Goal: Transaction & Acquisition: Purchase product/service

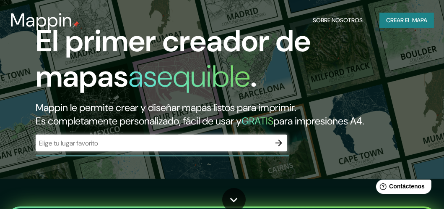
scroll to position [72, 0]
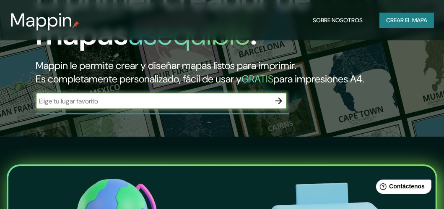
click at [250, 106] on input "text" at bounding box center [153, 101] width 235 height 10
type input "[GEOGRAPHIC_DATA]"
click at [279, 106] on icon "button" at bounding box center [279, 101] width 10 height 10
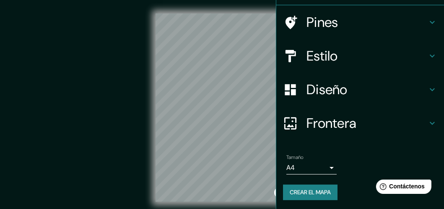
scroll to position [27, 0]
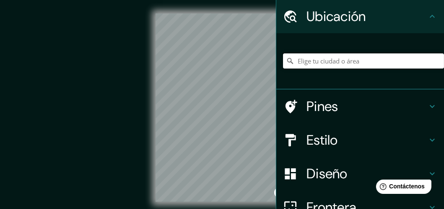
click at [324, 61] on input "Elige tu ciudad o área" at bounding box center [363, 60] width 161 height 15
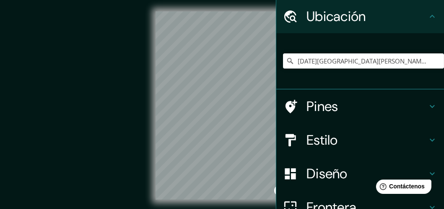
scroll to position [3, 0]
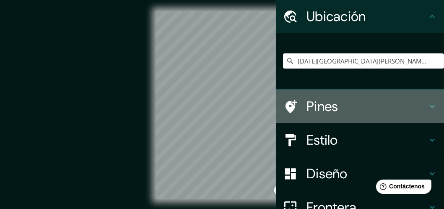
click at [428, 104] on icon at bounding box center [433, 106] width 10 height 10
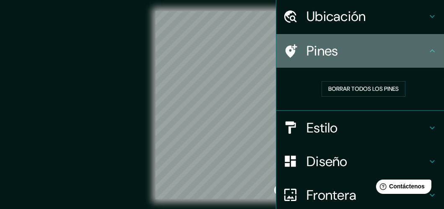
click at [413, 48] on h4 "Pines" at bounding box center [367, 50] width 121 height 17
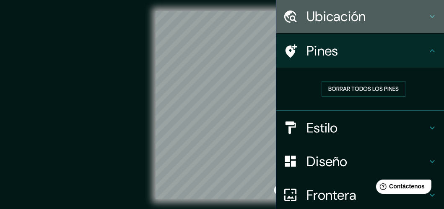
click at [429, 17] on icon at bounding box center [433, 16] width 10 height 10
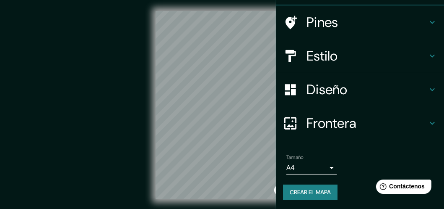
scroll to position [19, 0]
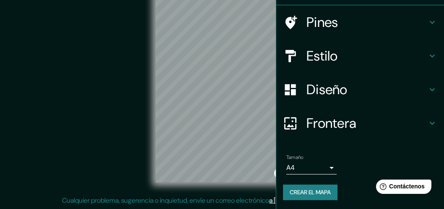
click at [369, 122] on h4 "Frontera" at bounding box center [367, 123] width 121 height 17
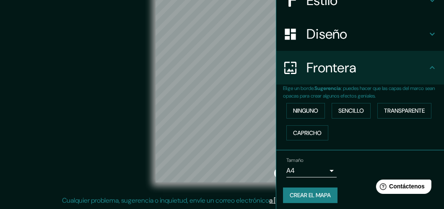
scroll to position [98, 0]
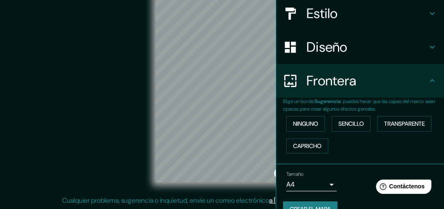
click at [408, 89] on h4 "Frontera" at bounding box center [367, 80] width 121 height 17
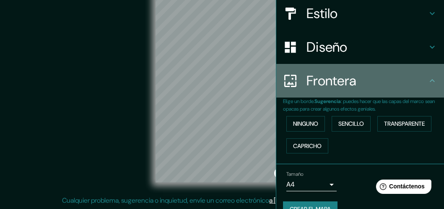
click at [428, 77] on icon at bounding box center [433, 81] width 10 height 10
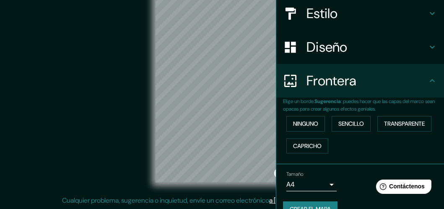
click at [428, 50] on icon at bounding box center [433, 47] width 10 height 10
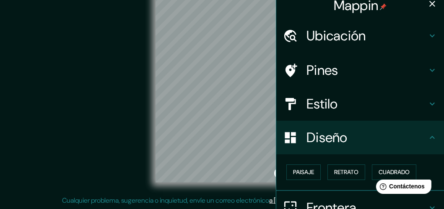
scroll to position [0, 0]
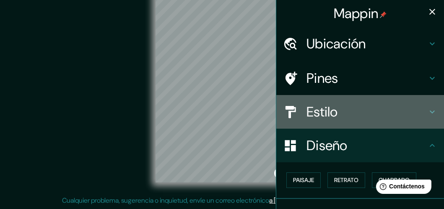
click at [376, 113] on h4 "Estilo" at bounding box center [367, 111] width 121 height 17
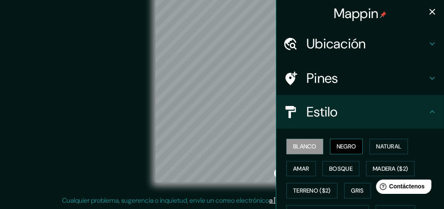
click at [337, 147] on font "Negro" at bounding box center [347, 146] width 20 height 10
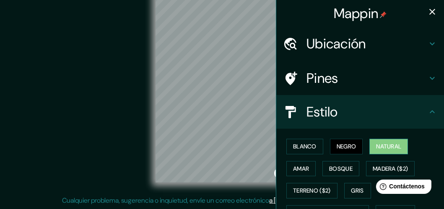
click at [370, 144] on button "Natural" at bounding box center [389, 146] width 39 height 16
click at [301, 168] on font "Amar" at bounding box center [301, 168] width 16 height 10
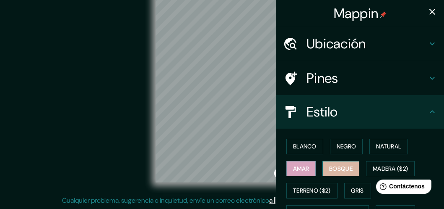
click at [329, 164] on font "Bosque" at bounding box center [340, 168] width 23 height 10
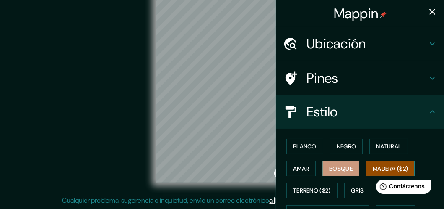
click at [387, 163] on font "Madera ($2)" at bounding box center [390, 168] width 35 height 10
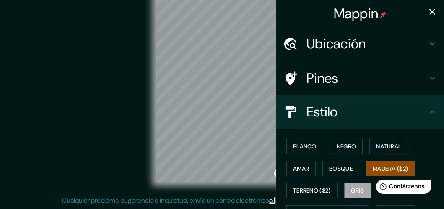
click at [355, 188] on font "Gris" at bounding box center [358, 190] width 13 height 10
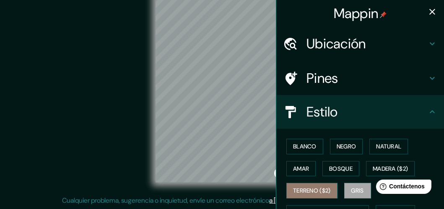
click at [326, 186] on font "Terreno ($2)" at bounding box center [312, 190] width 38 height 10
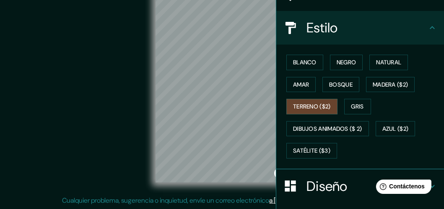
scroll to position [126, 0]
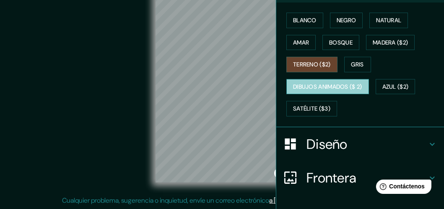
click at [328, 81] on font "Dibujos animados ($ 2)" at bounding box center [327, 86] width 69 height 10
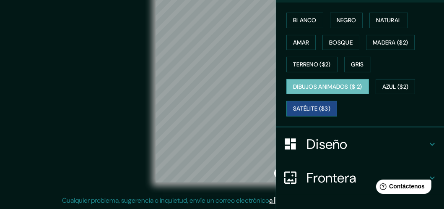
click at [314, 103] on font "Satélite ($3)" at bounding box center [311, 108] width 37 height 10
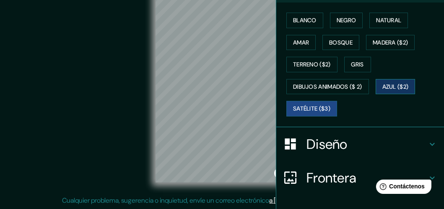
click at [379, 81] on button "Azul ($2)" at bounding box center [396, 87] width 40 height 16
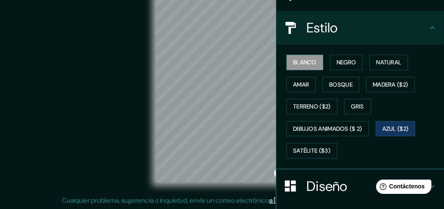
click at [307, 63] on font "Blanco" at bounding box center [304, 62] width 23 height 10
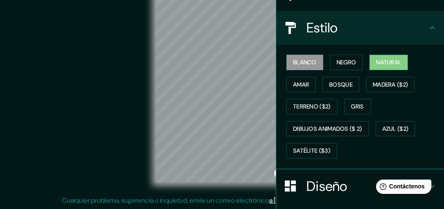
click at [385, 55] on button "Natural" at bounding box center [389, 63] width 39 height 16
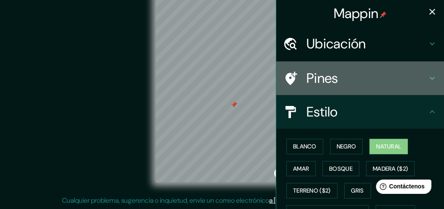
click at [368, 84] on h4 "Pines" at bounding box center [367, 78] width 121 height 17
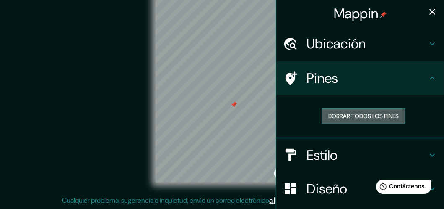
click at [329, 116] on font "Borrar todos los pines" at bounding box center [364, 116] width 70 height 10
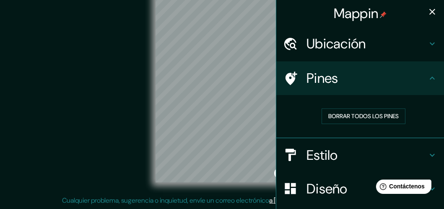
click at [372, 48] on h4 "Ubicación" at bounding box center [367, 43] width 121 height 17
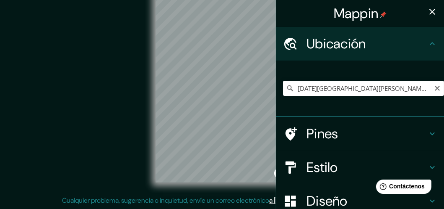
click at [286, 88] on icon at bounding box center [290, 88] width 8 height 8
click at [286, 85] on icon at bounding box center [290, 88] width 8 height 8
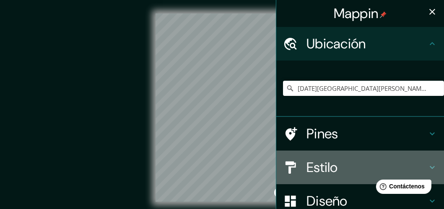
click at [344, 167] on h4 "Estilo" at bounding box center [367, 167] width 121 height 17
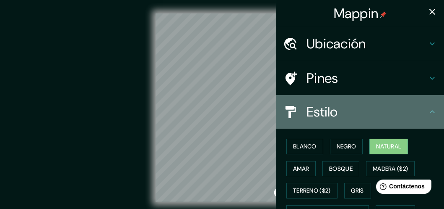
click at [361, 109] on h4 "Estilo" at bounding box center [367, 111] width 121 height 17
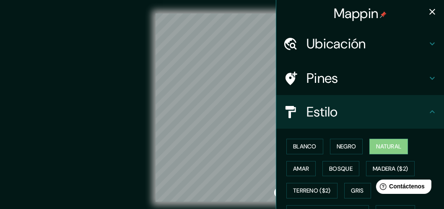
click at [354, 40] on h4 "Ubicación" at bounding box center [367, 43] width 121 height 17
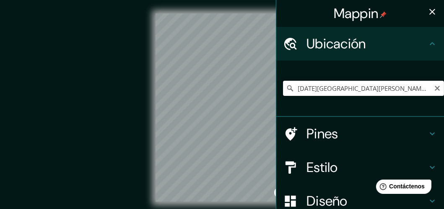
click at [405, 88] on input "[DATE][GEOGRAPHIC_DATA][PERSON_NAME], [GEOGRAPHIC_DATA], [GEOGRAPHIC_DATA]" at bounding box center [363, 88] width 161 height 15
click at [408, 88] on input "[DATE][GEOGRAPHIC_DATA][PERSON_NAME], [GEOGRAPHIC_DATA], [GEOGRAPHIC_DATA]" at bounding box center [363, 88] width 161 height 15
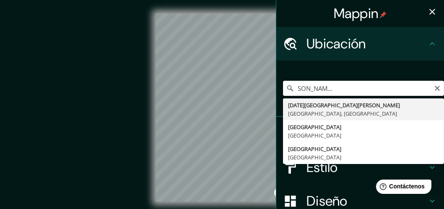
scroll to position [0, 97]
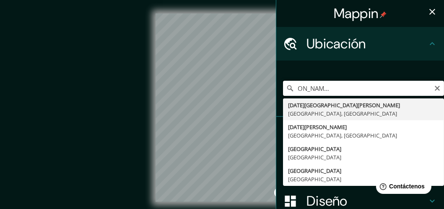
type input "[DATE][GEOGRAPHIC_DATA][PERSON_NAME], [GEOGRAPHIC_DATA], [GEOGRAPHIC_DATA]"
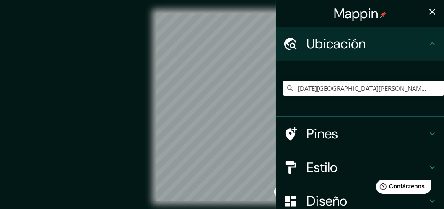
scroll to position [42, 0]
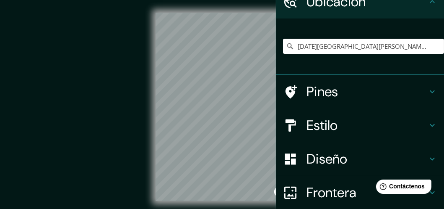
click at [346, 121] on h4 "Estilo" at bounding box center [367, 125] width 121 height 17
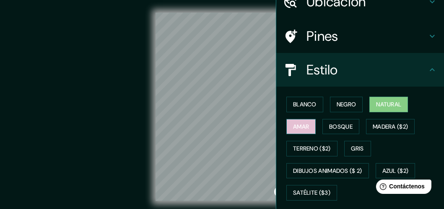
click at [300, 123] on font "Amar" at bounding box center [301, 126] width 16 height 10
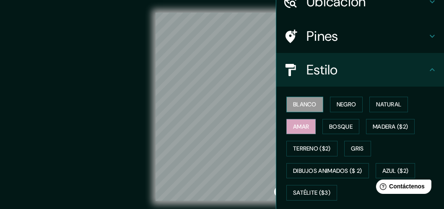
click at [306, 102] on font "Blanco" at bounding box center [304, 104] width 23 height 10
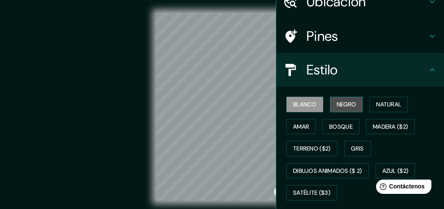
click at [330, 106] on button "Negro" at bounding box center [346, 105] width 33 height 16
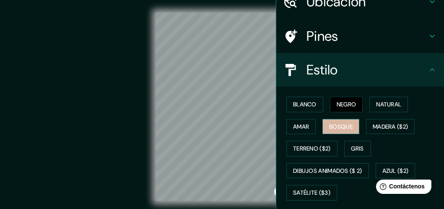
click at [331, 123] on font "Bosque" at bounding box center [340, 126] width 23 height 10
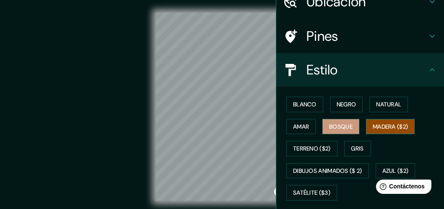
click at [367, 123] on button "Madera ($2)" at bounding box center [390, 127] width 49 height 16
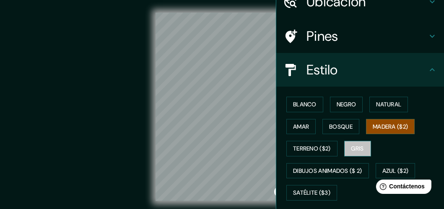
click at [355, 149] on font "Gris" at bounding box center [358, 148] width 13 height 10
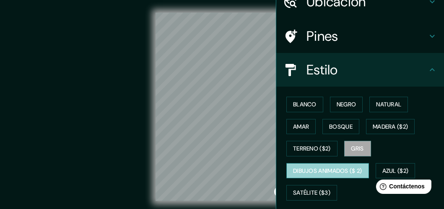
click at [332, 163] on button "Dibujos animados ($ 2)" at bounding box center [328, 171] width 83 height 16
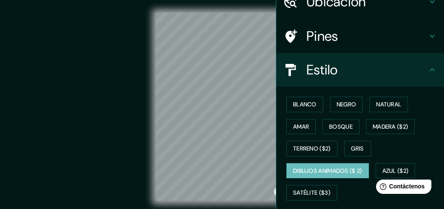
click at [279, 134] on div "Mappin Ubicación [DATE][GEOGRAPHIC_DATA][PERSON_NAME], [GEOGRAPHIC_DATA], [GEOG…" at bounding box center [222, 113] width 444 height 228
click at [311, 117] on div "Mappin Ubicación [DATE][GEOGRAPHIC_DATA][PERSON_NAME], [GEOGRAPHIC_DATA], [GEOG…" at bounding box center [222, 113] width 444 height 228
click at [188, 0] on html "Mappin Ubicación [DATE][GEOGRAPHIC_DATA][PERSON_NAME], [GEOGRAPHIC_DATA], [GEOG…" at bounding box center [222, 103] width 444 height 209
click at [272, 81] on div "Mappin Ubicación [DATE][GEOGRAPHIC_DATA][PERSON_NAME], [GEOGRAPHIC_DATA], [GEOG…" at bounding box center [222, 113] width 444 height 228
click at [126, 208] on html "Mappin Ubicación [DATE][GEOGRAPHIC_DATA][PERSON_NAME], [GEOGRAPHIC_DATA], [GEOG…" at bounding box center [222, 103] width 444 height 209
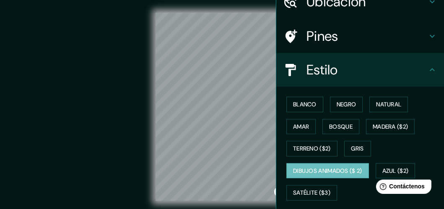
click at [273, 169] on div "Mappin Ubicación [DATE][GEOGRAPHIC_DATA][PERSON_NAME], [GEOGRAPHIC_DATA], [GEOG…" at bounding box center [222, 113] width 444 height 228
click at [157, 202] on div "© Mapbox © OpenStreetMap Improve this map" at bounding box center [222, 106] width 427 height 214
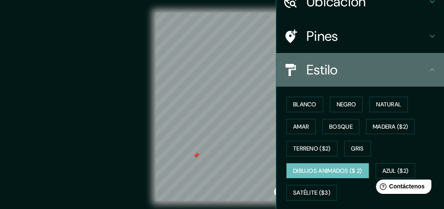
click at [429, 69] on icon at bounding box center [433, 70] width 10 height 10
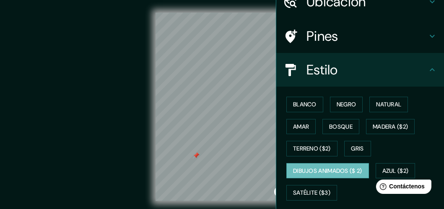
click at [418, 29] on h4 "Pines" at bounding box center [367, 36] width 121 height 17
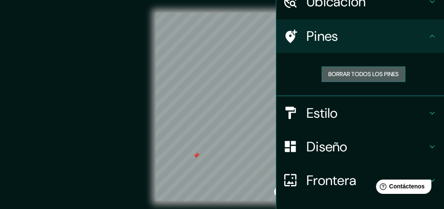
click at [355, 66] on button "Borrar todos los pines" at bounding box center [364, 74] width 84 height 16
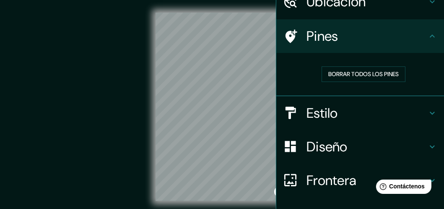
click at [150, 115] on div "© Mapbox © OpenStreetMap Improve this map" at bounding box center [222, 107] width 400 height 188
click at [137, 107] on div "© Mapbox © OpenStreetMap Improve this map" at bounding box center [222, 107] width 400 height 188
click at [154, 56] on div "© Mapbox © OpenStreetMap Improve this map" at bounding box center [222, 107] width 400 height 188
click at [130, 208] on html "Mappin Ubicación [DATE][GEOGRAPHIC_DATA][PERSON_NAME], [GEOGRAPHIC_DATA], [GEOG…" at bounding box center [222, 103] width 444 height 209
click at [136, 36] on div "© Mapbox © OpenStreetMap Improve this map" at bounding box center [222, 107] width 400 height 188
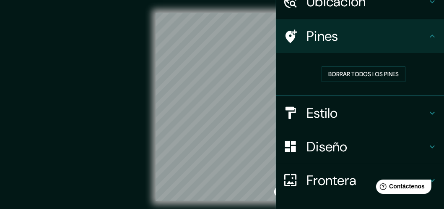
click at [164, 201] on div "© Mapbox © OpenStreetMap Improve this map" at bounding box center [222, 106] width 427 height 214
click at [150, 56] on div "© Mapbox © OpenStreetMap Improve this map" at bounding box center [222, 107] width 400 height 188
click at [135, 208] on html "Mappin Ubicación [DATE][GEOGRAPHIC_DATA][PERSON_NAME], [GEOGRAPHIC_DATA], [GEOG…" at bounding box center [222, 103] width 444 height 209
click at [277, 63] on div "Mappin Ubicación [DATE][GEOGRAPHIC_DATA][PERSON_NAME], [GEOGRAPHIC_DATA], [GEOG…" at bounding box center [222, 113] width 444 height 228
click at [279, 188] on div "Mappin Ubicación [DATE][GEOGRAPHIC_DATA][PERSON_NAME], [GEOGRAPHIC_DATA], [GEOG…" at bounding box center [222, 113] width 444 height 228
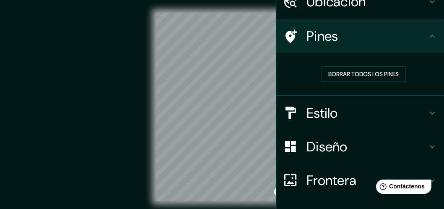
click at [270, 133] on div "Mappin Ubicación [DATE][GEOGRAPHIC_DATA][PERSON_NAME], [GEOGRAPHIC_DATA], [GEOG…" at bounding box center [222, 113] width 444 height 228
click at [149, 152] on div "© Mapbox © OpenStreetMap Improve this map" at bounding box center [222, 107] width 400 height 188
click at [277, 208] on html "Mappin Ubicación [DATE][GEOGRAPHIC_DATA][PERSON_NAME], [GEOGRAPHIC_DATA], [GEOG…" at bounding box center [222, 103] width 444 height 209
click at [131, 115] on div "© Mapbox © OpenStreetMap Improve this map" at bounding box center [222, 107] width 400 height 188
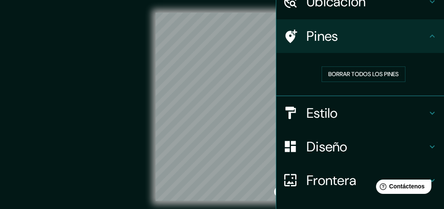
click at [292, 98] on div "Mappin Ubicación [DATE][GEOGRAPHIC_DATA][PERSON_NAME], [GEOGRAPHIC_DATA], [GEOG…" at bounding box center [222, 113] width 444 height 228
click at [149, 104] on div "© Mapbox © OpenStreetMap Improve this map" at bounding box center [222, 107] width 400 height 188
click at [146, 120] on div "© Mapbox © OpenStreetMap Improve this map" at bounding box center [222, 107] width 400 height 188
click at [292, 100] on div "Mappin Ubicación [DATE][GEOGRAPHIC_DATA][PERSON_NAME], [GEOGRAPHIC_DATA], [GEOG…" at bounding box center [222, 113] width 444 height 228
click at [354, 184] on div "Mappin Ubicación [DATE][GEOGRAPHIC_DATA][PERSON_NAME], [GEOGRAPHIC_DATA], [GEOG…" at bounding box center [222, 113] width 444 height 228
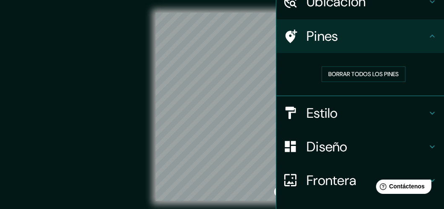
click at [277, 52] on div "Mappin Ubicación [DATE][GEOGRAPHIC_DATA][PERSON_NAME], [GEOGRAPHIC_DATA], [GEOG…" at bounding box center [222, 113] width 444 height 228
click at [134, 88] on div "© Mapbox © OpenStreetMap Improve this map" at bounding box center [222, 107] width 400 height 188
click at [150, 173] on div "© Mapbox © OpenStreetMap Improve this map" at bounding box center [222, 107] width 400 height 188
click at [166, 204] on div "© Mapbox © OpenStreetMap Improve this map" at bounding box center [222, 106] width 427 height 214
click at [98, 113] on div "© Mapbox © OpenStreetMap Improve this map" at bounding box center [222, 107] width 400 height 188
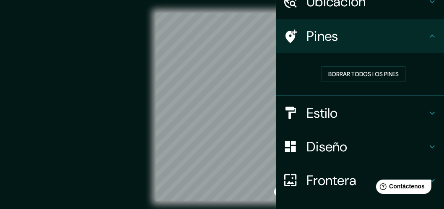
click at [129, 28] on div "© Mapbox © OpenStreetMap Improve this map" at bounding box center [222, 107] width 400 height 188
click at [124, 117] on div "© Mapbox © OpenStreetMap Improve this map" at bounding box center [222, 107] width 400 height 188
click at [152, 128] on div "© Mapbox © OpenStreetMap Improve this map" at bounding box center [222, 107] width 400 height 188
click at [123, 122] on div "© Mapbox © OpenStreetMap Improve this map" at bounding box center [222, 107] width 400 height 188
click at [151, 154] on div "© Mapbox © OpenStreetMap Improve this map" at bounding box center [222, 107] width 400 height 188
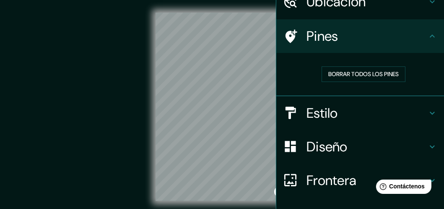
click at [135, 117] on div "© Mapbox © OpenStreetMap Improve this map" at bounding box center [222, 107] width 400 height 188
drag, startPoint x: 135, startPoint y: 117, endPoint x: 146, endPoint y: 119, distance: 11.2
click at [146, 119] on div "© Mapbox © OpenStreetMap Improve this map" at bounding box center [222, 107] width 400 height 188
click at [144, 124] on div "© Mapbox © OpenStreetMap Improve this map" at bounding box center [222, 107] width 400 height 188
click at [154, 157] on div "© Mapbox © OpenStreetMap Improve this map" at bounding box center [222, 107] width 400 height 188
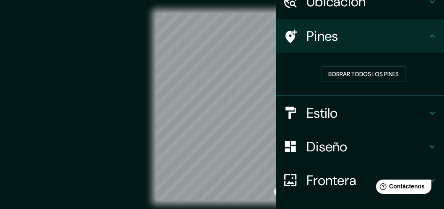
click at [189, 208] on html "Mappin Ubicación [DATE][GEOGRAPHIC_DATA][PERSON_NAME], [GEOGRAPHIC_DATA], [GEOG…" at bounding box center [222, 103] width 444 height 209
click at [76, 175] on div "© Mapbox © OpenStreetMap Improve this map" at bounding box center [222, 107] width 400 height 188
click at [286, 100] on div "Mappin Ubicación [DATE][GEOGRAPHIC_DATA][PERSON_NAME], [GEOGRAPHIC_DATA], [GEOG…" at bounding box center [222, 113] width 444 height 228
click at [250, 208] on html "Mappin Ubicación [DATE][GEOGRAPHIC_DATA][PERSON_NAME], [GEOGRAPHIC_DATA], [GEOG…" at bounding box center [222, 103] width 444 height 209
click at [207, 208] on html "Mappin Ubicación [DATE][GEOGRAPHIC_DATA][PERSON_NAME], [GEOGRAPHIC_DATA], [GEOG…" at bounding box center [222, 103] width 444 height 209
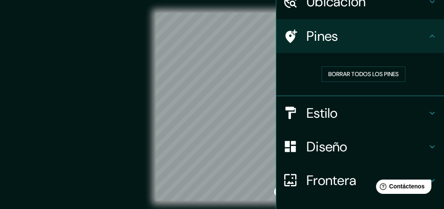
click at [304, 63] on div "Mappin Ubicación [DATE][GEOGRAPHIC_DATA][PERSON_NAME], [GEOGRAPHIC_DATA], [GEOG…" at bounding box center [222, 113] width 444 height 228
click at [286, 59] on div "Mappin Ubicación [DATE][GEOGRAPHIC_DATA][PERSON_NAME], [GEOGRAPHIC_DATA], [GEOG…" at bounding box center [222, 113] width 444 height 228
click at [246, 208] on html "Mappin Ubicación [DATE][GEOGRAPHIC_DATA][PERSON_NAME], [GEOGRAPHIC_DATA], [GEOG…" at bounding box center [222, 103] width 444 height 209
click at [231, 202] on div "© Mapbox © OpenStreetMap Improve this map" at bounding box center [222, 106] width 427 height 214
click at [282, 107] on div "Mappin Ubicación [DATE][GEOGRAPHIC_DATA][PERSON_NAME], [GEOGRAPHIC_DATA], [GEOG…" at bounding box center [222, 113] width 444 height 228
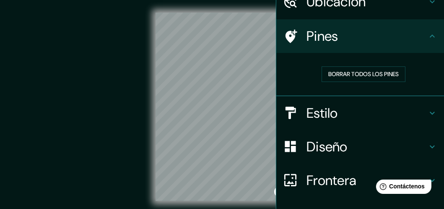
click at [59, 41] on div "© Mapbox © OpenStreetMap Improve this map" at bounding box center [222, 107] width 400 height 188
click at [256, 208] on html "Mappin Ubicación [DATE][GEOGRAPHIC_DATA][PERSON_NAME], [GEOGRAPHIC_DATA], [GEOG…" at bounding box center [222, 103] width 444 height 209
click at [271, 144] on div "Mappin Ubicación [DATE][GEOGRAPHIC_DATA][PERSON_NAME], [GEOGRAPHIC_DATA], [GEOG…" at bounding box center [222, 113] width 444 height 228
click at [127, 71] on div "© Mapbox © OpenStreetMap Improve this map" at bounding box center [222, 107] width 400 height 188
click at [97, 73] on div "© Mapbox © OpenStreetMap Improve this map" at bounding box center [222, 107] width 400 height 188
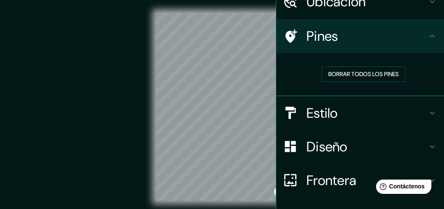
click at [285, 201] on div "Mappin Ubicación [DATE][GEOGRAPHIC_DATA][PERSON_NAME], [GEOGRAPHIC_DATA], [GEOG…" at bounding box center [222, 113] width 444 height 228
click at [294, 208] on html "Mappin Ubicación [DATE][GEOGRAPHIC_DATA][PERSON_NAME], [GEOGRAPHIC_DATA], [GEOG…" at bounding box center [222, 103] width 444 height 209
click at [201, 0] on html "Mappin Ubicación [DATE][GEOGRAPHIC_DATA][PERSON_NAME], [GEOGRAPHIC_DATA], [GEOG…" at bounding box center [222, 103] width 444 height 209
click at [128, 179] on div "© Mapbox © OpenStreetMap Improve this map" at bounding box center [222, 107] width 400 height 188
click at [309, 24] on div "Mappin Ubicación [DATE][GEOGRAPHIC_DATA][PERSON_NAME], [GEOGRAPHIC_DATA], [GEOG…" at bounding box center [222, 113] width 444 height 228
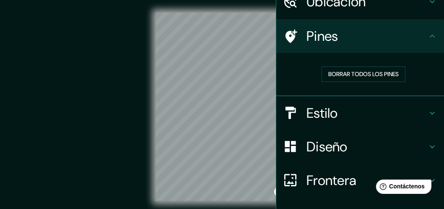
click at [228, 11] on div "© Mapbox © OpenStreetMap Improve this map" at bounding box center [222, 106] width 427 height 214
click at [127, 58] on div "© Mapbox © OpenStreetMap Improve this map" at bounding box center [222, 107] width 400 height 188
click at [276, 147] on div "Mappin Ubicación [DATE][GEOGRAPHIC_DATA][PERSON_NAME], [GEOGRAPHIC_DATA], [GEOG…" at bounding box center [222, 113] width 444 height 228
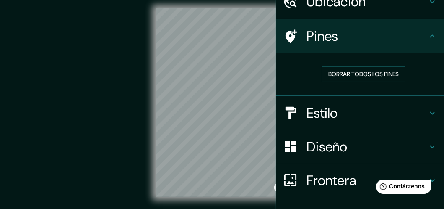
scroll to position [8, 0]
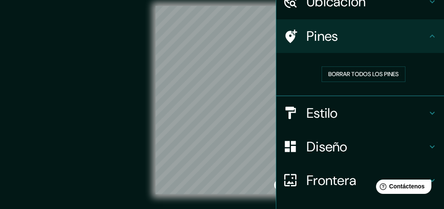
click at [125, 90] on div "© Mapbox © OpenStreetMap Improve this map" at bounding box center [222, 100] width 400 height 188
click at [363, 115] on h4 "Estilo" at bounding box center [367, 112] width 121 height 17
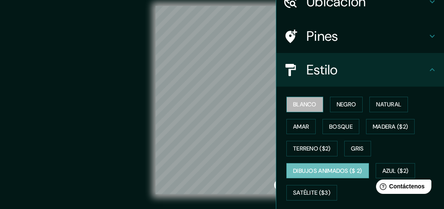
click at [295, 101] on font "Blanco" at bounding box center [304, 104] width 23 height 10
click at [323, 168] on font "Dibujos animados ($ 2)" at bounding box center [327, 170] width 69 height 10
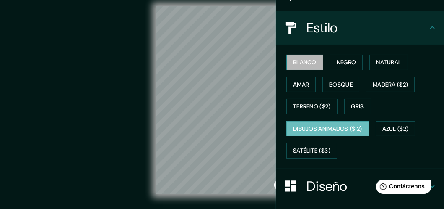
click at [293, 64] on font "Blanco" at bounding box center [304, 62] width 23 height 10
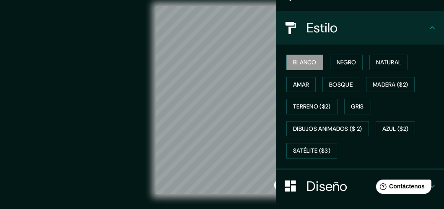
click at [148, 89] on div "© Mapbox © OpenStreetMap Improve this map" at bounding box center [222, 100] width 400 height 188
click at [124, 32] on div "© Mapbox © OpenStreetMap Improve this map" at bounding box center [222, 100] width 400 height 188
click at [140, 138] on div "© Mapbox © OpenStreetMap Improve this map" at bounding box center [222, 100] width 400 height 188
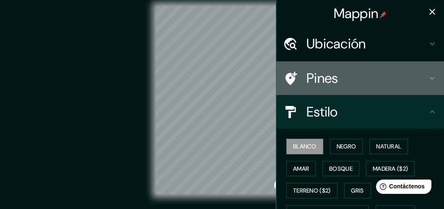
click at [391, 81] on h4 "Pines" at bounding box center [367, 78] width 121 height 17
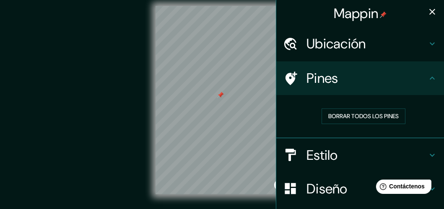
scroll to position [99, 0]
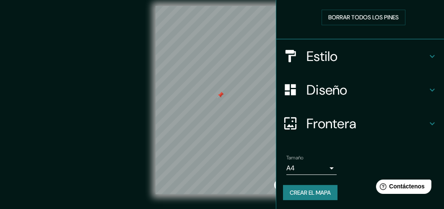
click at [341, 113] on div "Frontera" at bounding box center [361, 124] width 168 height 34
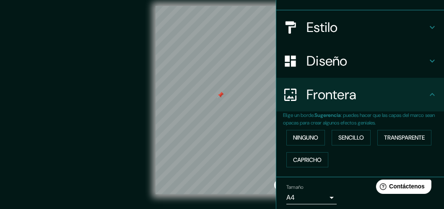
scroll to position [85, 0]
click at [342, 138] on font "Sencillo" at bounding box center [352, 137] width 26 height 10
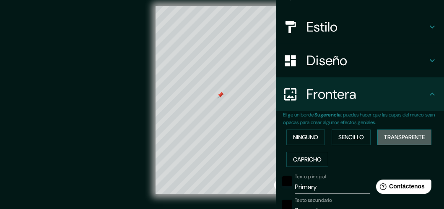
click at [398, 137] on font "Transparente" at bounding box center [404, 137] width 41 height 10
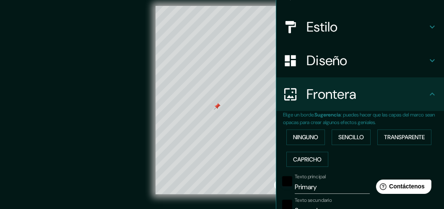
click at [164, 204] on div "© Mapbox © OpenStreetMap Improve this map" at bounding box center [222, 99] width 427 height 214
click at [298, 156] on font "Capricho" at bounding box center [307, 159] width 29 height 10
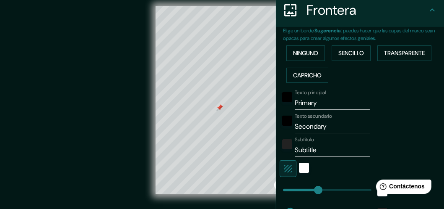
scroll to position [211, 0]
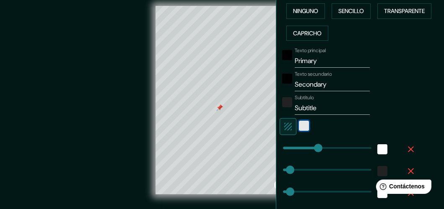
click at [299, 120] on div "Blanco" at bounding box center [304, 125] width 10 height 10
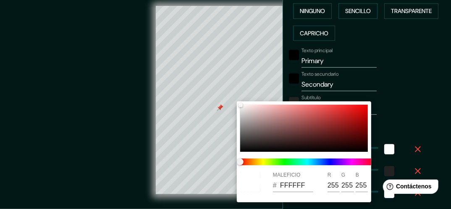
click at [398, 112] on div at bounding box center [225, 104] width 451 height 209
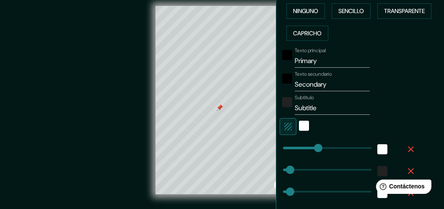
click at [285, 124] on icon "button" at bounding box center [288, 126] width 10 height 10
type input "126"
type input "25"
type input "13"
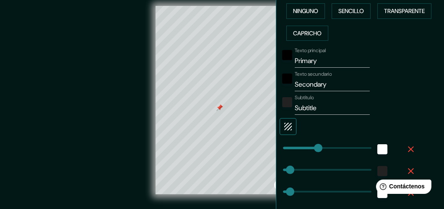
click at [285, 124] on icon "button" at bounding box center [288, 126] width 10 height 10
type input "126"
type input "25"
type input "13"
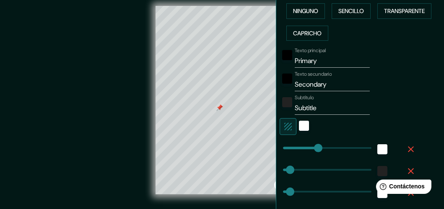
scroll to position [127, 0]
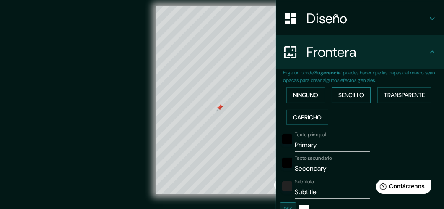
click at [348, 93] on font "Sencillo" at bounding box center [352, 95] width 26 height 10
click at [380, 89] on button "Transparente" at bounding box center [405, 95] width 54 height 16
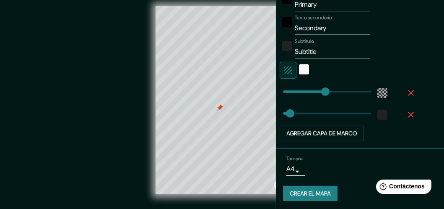
scroll to position [19, 0]
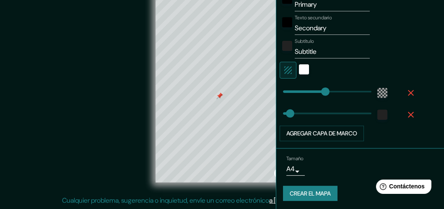
type input "152"
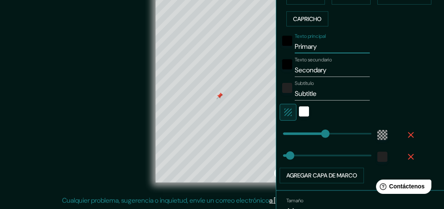
click at [317, 43] on input "Primary" at bounding box center [332, 46] width 75 height 13
type input "Primar"
type input "152"
type input "25"
type input "P"
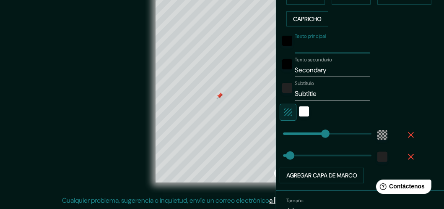
type input "152"
type input "25"
type input "C"
type input "152"
type input "25"
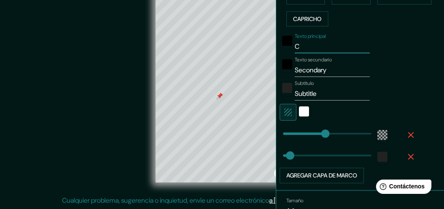
type input "Ca"
type input "152"
type input "25"
type input "Cas"
type input "152"
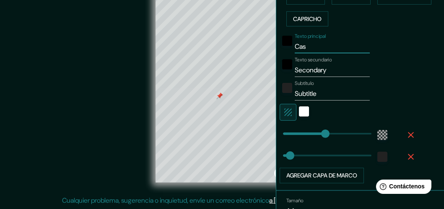
type input "25"
type input "Casa"
type input "152"
type input "25"
type input "Casa"
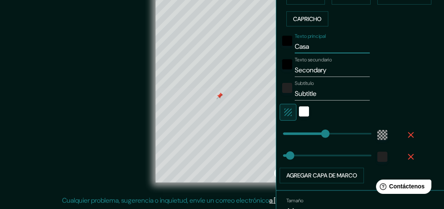
type input "152"
type input "25"
type input "Casa M"
type input "152"
type input "25"
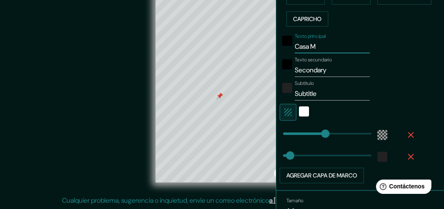
type input "Casa Mo"
type input "152"
type input "25"
type input "Casa Mon"
type input "152"
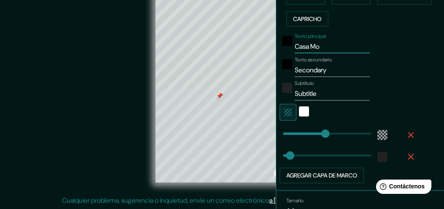
type input "25"
type input "Casa Mont"
type input "152"
type input "25"
type input "Casa Monte"
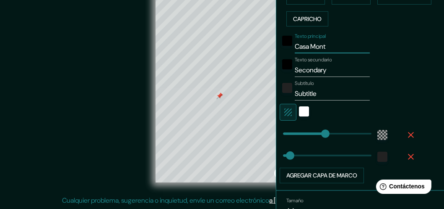
type input "152"
type input "25"
type input "Casa Monte"
click at [334, 66] on input "Secondary" at bounding box center [332, 69] width 75 height 13
type input "Secondar"
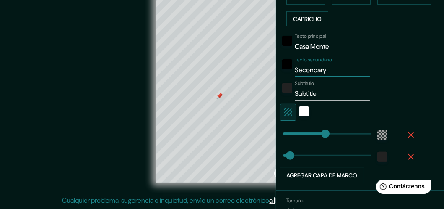
type input "152"
type input "25"
type input "S"
type input "152"
type input "25"
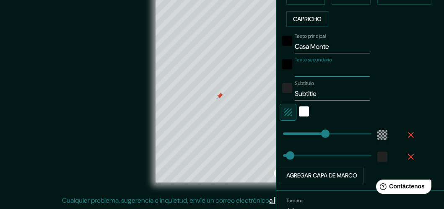
type input "s"
type input "152"
type input "25"
type input "sa"
type input "152"
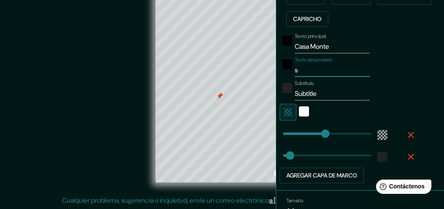
type input "25"
type input "san"
type input "152"
type input "25"
type input "san"
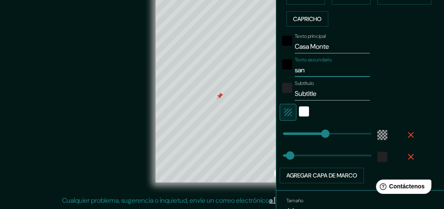
type input "152"
type input "25"
type input "san m"
type input "152"
type input "25"
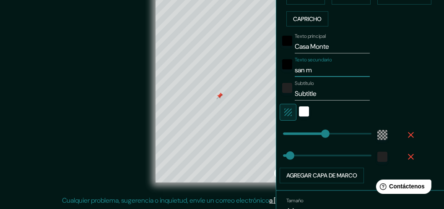
type input "san mi"
type input "152"
type input "25"
type input "san mig"
type input "152"
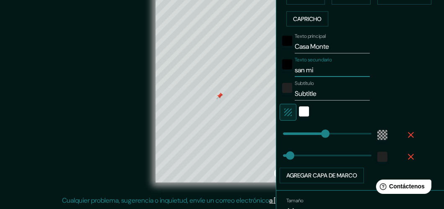
type input "25"
type input "san mige"
type input "152"
type input "25"
type input "san migel"
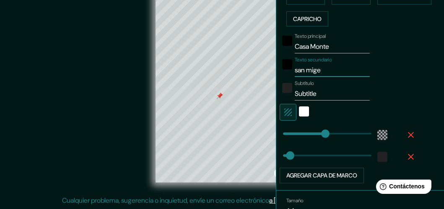
type input "152"
type input "25"
type input "san migel"
type input "152"
type input "25"
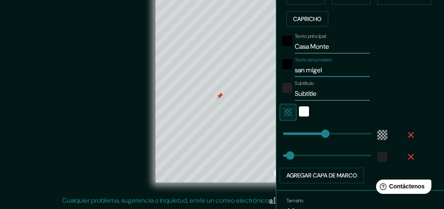
type input "san migel"
type input "152"
type input "25"
type input "san mige"
type input "152"
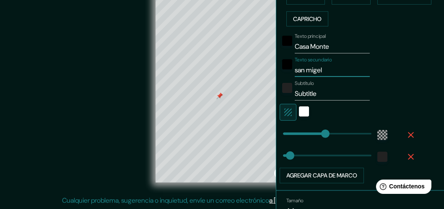
type input "25"
type input "san mig"
type input "152"
type input "25"
type input "san mi"
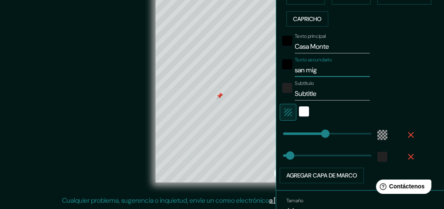
type input "152"
type input "25"
type input "san mig"
type input "152"
type input "25"
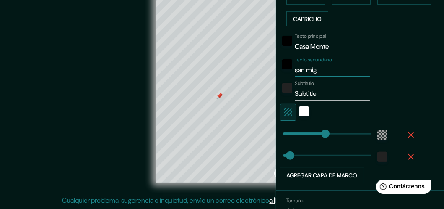
type input "san migu"
type input "152"
type input "25"
type input "san migue"
type input "152"
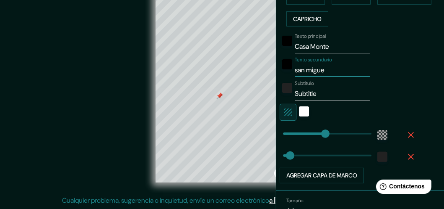
type input "25"
type input "[DATE][PERSON_NAME]"
type input "152"
type input "25"
type input "[DATE][PERSON_NAME]"
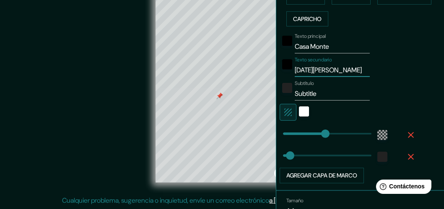
type input "152"
type input "25"
type input "[DATE][PERSON_NAME] d"
type input "152"
type input "25"
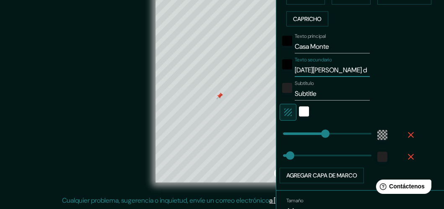
type input "[DATE][PERSON_NAME] de"
type input "152"
type input "25"
type input "[DATE][PERSON_NAME] del"
type input "152"
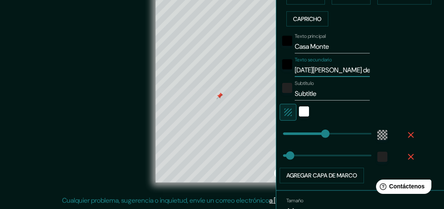
type input "25"
type input "[DATE][PERSON_NAME] del"
type input "152"
type input "25"
type input "[DATE][PERSON_NAME] del m"
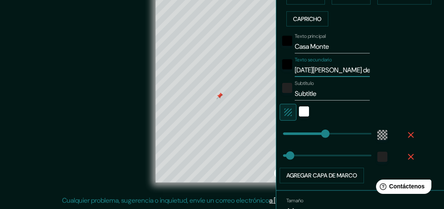
type input "152"
type input "25"
type input "[DATE][PERSON_NAME] del mo"
type input "152"
type input "25"
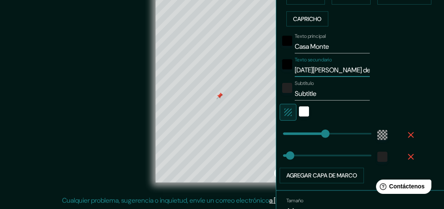
type input "[DATE][PERSON_NAME] del mon"
type input "152"
type input "25"
type input "[DATE][GEOGRAPHIC_DATA][PERSON_NAME]"
type input "152"
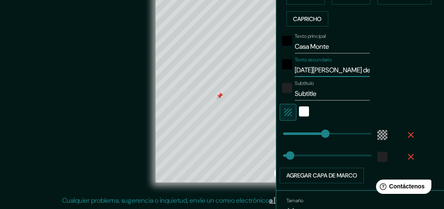
type input "25"
type input "[DATE][GEOGRAPHIC_DATA][PERSON_NAME]"
type input "152"
type input "25"
type input "[DATE][GEOGRAPHIC_DATA][PERSON_NAME]"
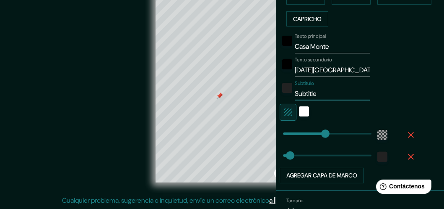
click at [320, 89] on input "Subtitle" at bounding box center [332, 93] width 75 height 13
type input "Subtitl"
type input "152"
type input "25"
type input "Subtit"
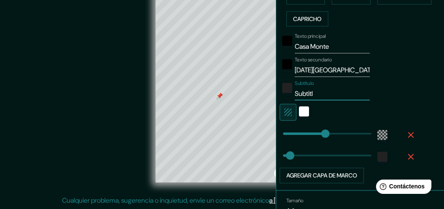
type input "152"
type input "25"
type input "Subti"
type input "152"
type input "25"
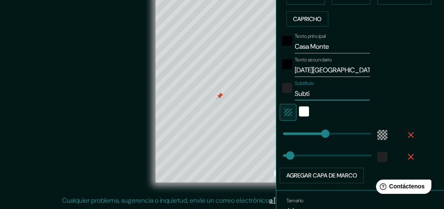
type input "Subt"
type input "152"
type input "25"
type input "Sub"
type input "152"
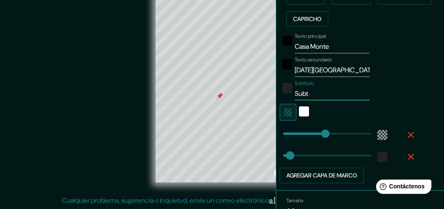
type input "25"
type input "Su"
type input "152"
type input "25"
type input "S"
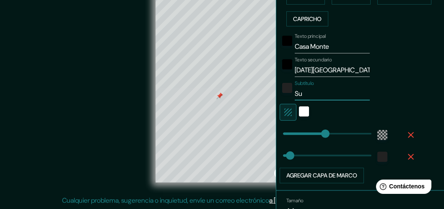
type input "152"
type input "25"
type input "152"
type input "25"
click at [232, 84] on div at bounding box center [230, 81] width 7 height 7
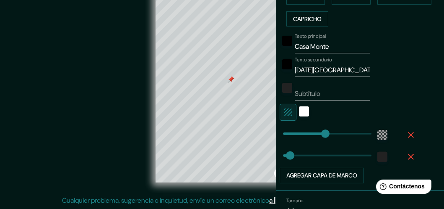
click at [230, 76] on div at bounding box center [231, 79] width 7 height 7
click at [226, 75] on div at bounding box center [226, 77] width 7 height 7
click at [227, 77] on div at bounding box center [226, 78] width 7 height 7
click at [226, 76] on div at bounding box center [226, 78] width 7 height 7
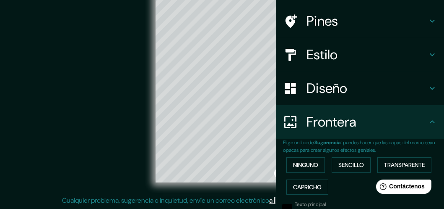
scroll to position [15, 0]
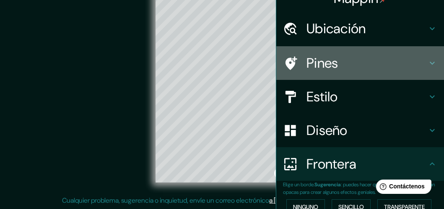
click at [341, 58] on h4 "Pines" at bounding box center [367, 63] width 121 height 17
type input "152"
type input "25"
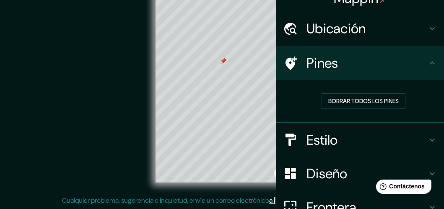
scroll to position [99, 0]
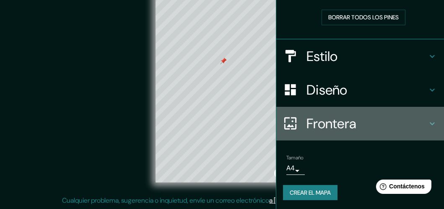
click at [312, 110] on div "Frontera" at bounding box center [361, 124] width 168 height 34
type input "152"
type input "25"
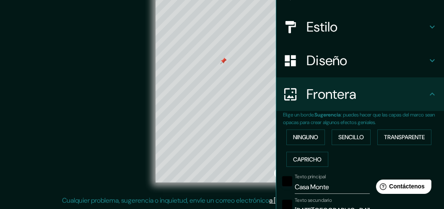
scroll to position [169, 0]
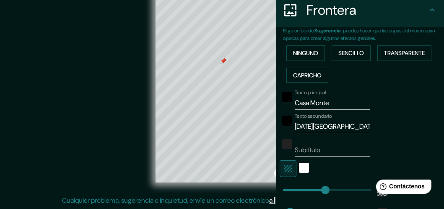
click at [285, 113] on div at bounding box center [287, 123] width 15 height 20
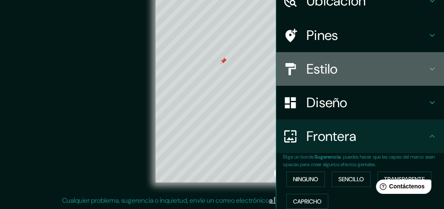
click at [308, 73] on h4 "Estilo" at bounding box center [367, 68] width 121 height 17
type input "152"
type input "25"
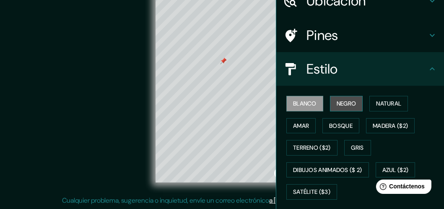
click at [330, 103] on button "Negro" at bounding box center [346, 104] width 33 height 16
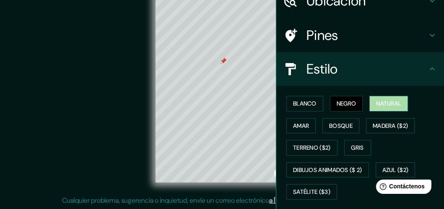
click at [370, 103] on button "Natural" at bounding box center [389, 104] width 39 height 16
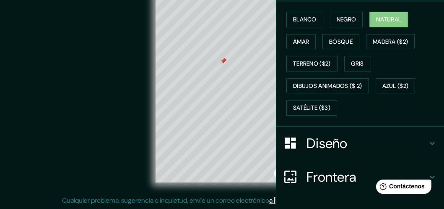
scroll to position [178, 0]
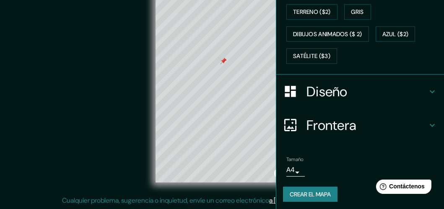
click at [284, 166] on body "Mappin Ubicación [DATE][GEOGRAPHIC_DATA][PERSON_NAME], [GEOGRAPHIC_DATA], [GEOG…" at bounding box center [222, 85] width 444 height 209
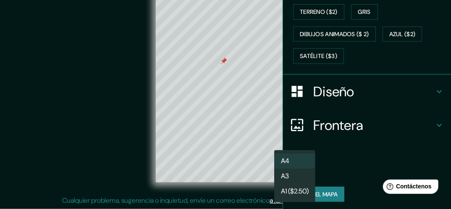
click at [315, 156] on li "A4" at bounding box center [294, 160] width 41 height 15
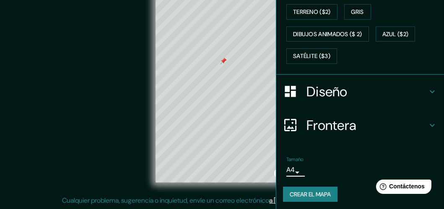
click at [326, 120] on h4 "Frontera" at bounding box center [367, 125] width 121 height 17
type input "152"
type input "25"
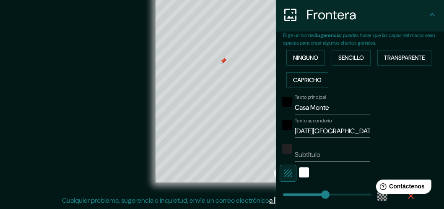
scroll to position [164, 0]
click at [299, 170] on div "Blanco" at bounding box center [304, 172] width 10 height 10
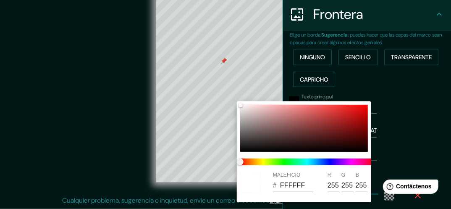
click at [385, 153] on div at bounding box center [225, 104] width 451 height 209
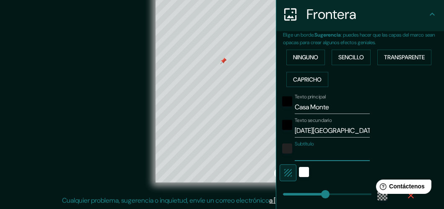
click at [330, 151] on input "Subtítulo" at bounding box center [332, 153] width 75 height 13
type input "152"
type input "l"
type input "152"
type input "25"
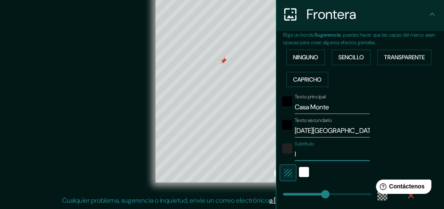
type input "la"
type input "152"
type input "25"
type input "la"
type input "152"
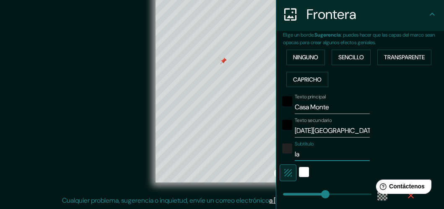
type input "25"
type input "la"
type input "152"
type input "25"
type input "l"
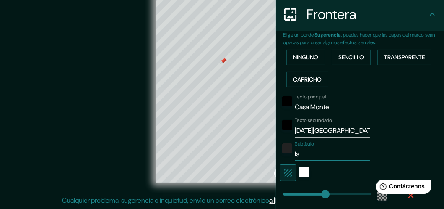
type input "152"
type input "25"
type input "152"
type input "25"
type input "l"
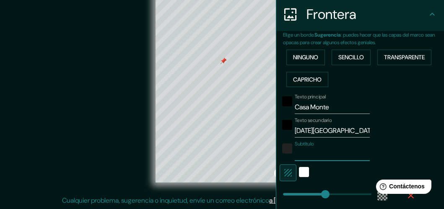
type input "152"
type input "25"
type input "152"
type input "25"
type input "B"
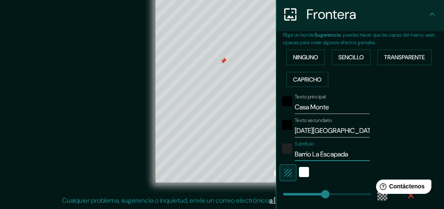
click at [431, 13] on div "Frontera" at bounding box center [361, 14] width 168 height 34
click at [133, 160] on div "© Mapbox © OpenStreetMap Improve this map" at bounding box center [222, 88] width 400 height 188
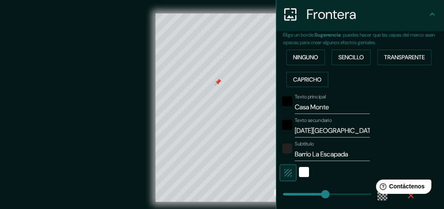
scroll to position [0, 0]
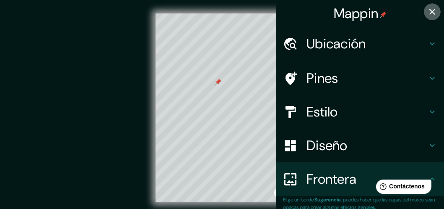
click at [428, 11] on icon "button" at bounding box center [433, 12] width 10 height 10
